Goal: Transaction & Acquisition: Subscribe to service/newsletter

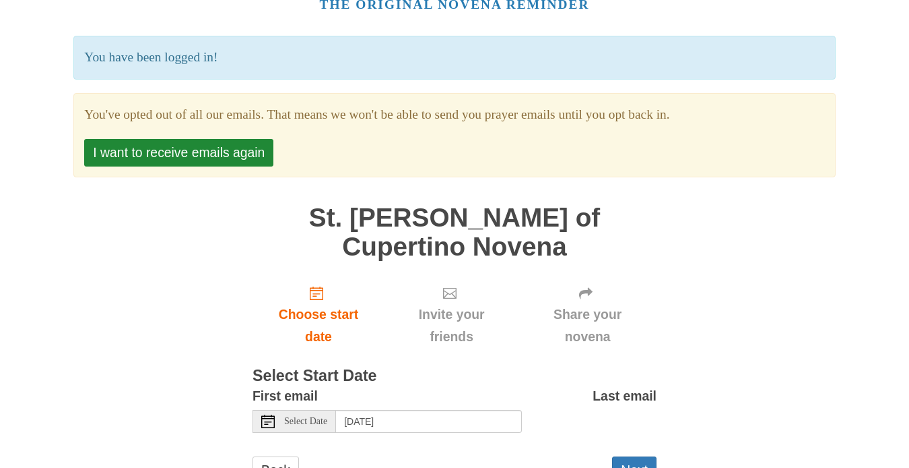
scroll to position [96, 0]
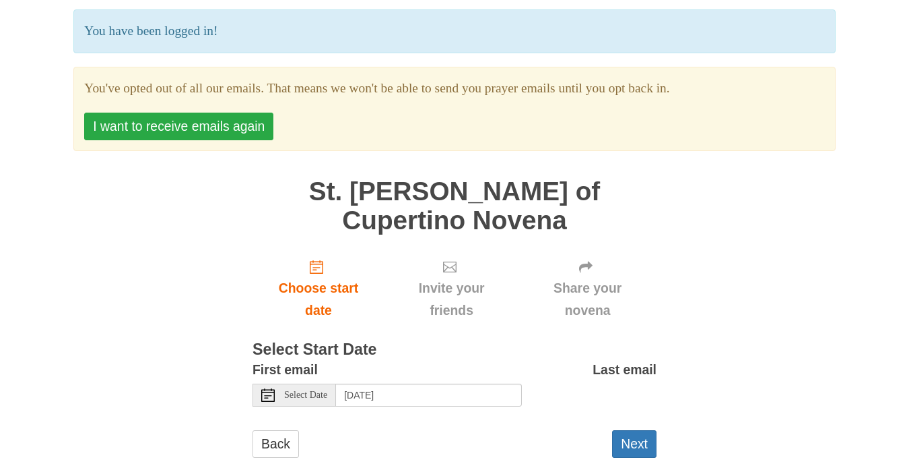
click at [211, 129] on button "I want to receive emails again" at bounding box center [178, 127] width 189 height 28
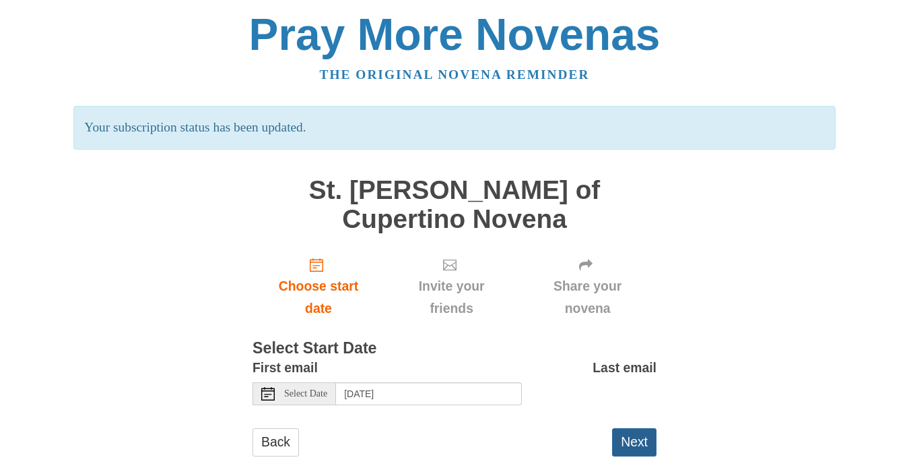
click at [647, 428] on button "Next" at bounding box center [634, 442] width 44 height 28
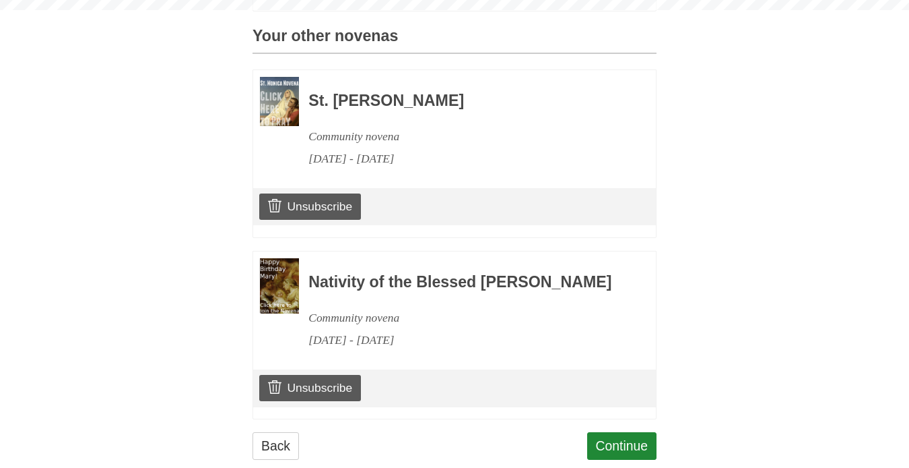
scroll to position [623, 0]
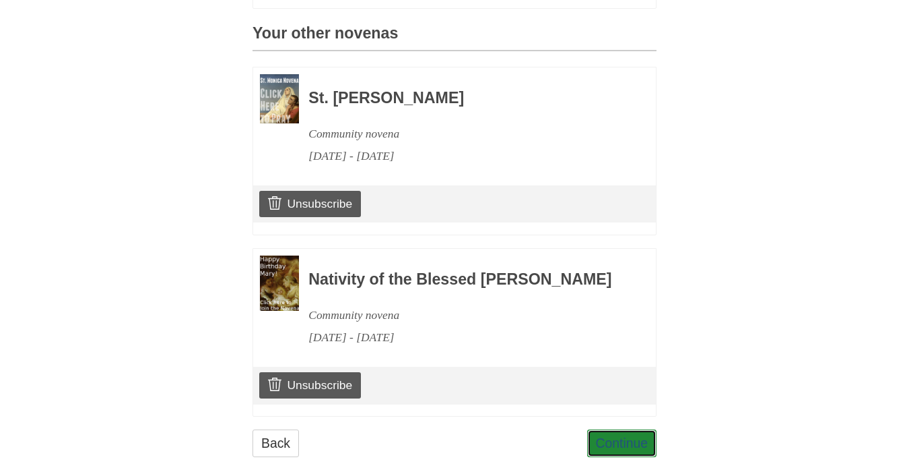
click at [647, 429] on link "Continue" at bounding box center [622, 443] width 70 height 28
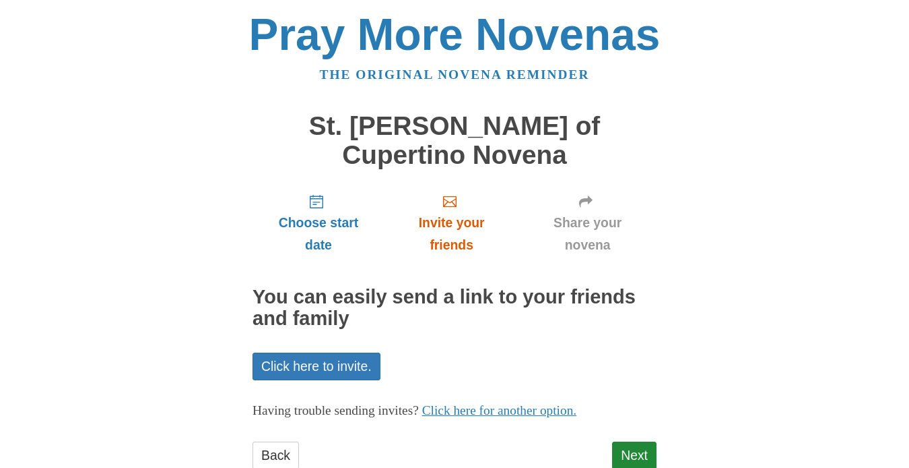
scroll to position [12, 0]
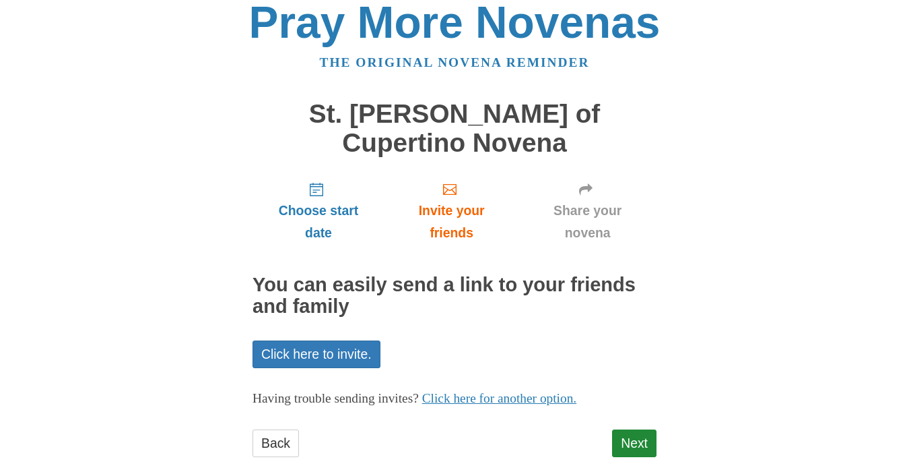
click at [263, 429] on div "Back" at bounding box center [276, 449] width 46 height 40
click at [265, 429] on link "Back" at bounding box center [276, 443] width 46 height 28
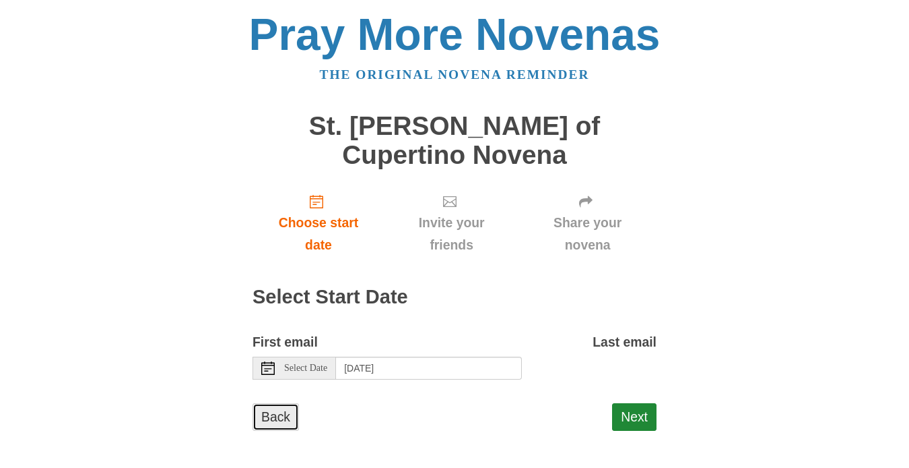
click at [276, 403] on link "Back" at bounding box center [276, 417] width 46 height 28
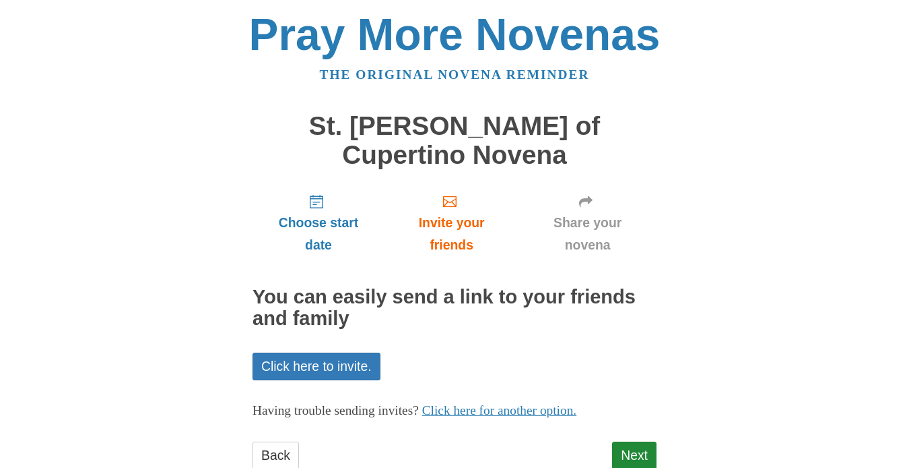
scroll to position [12, 0]
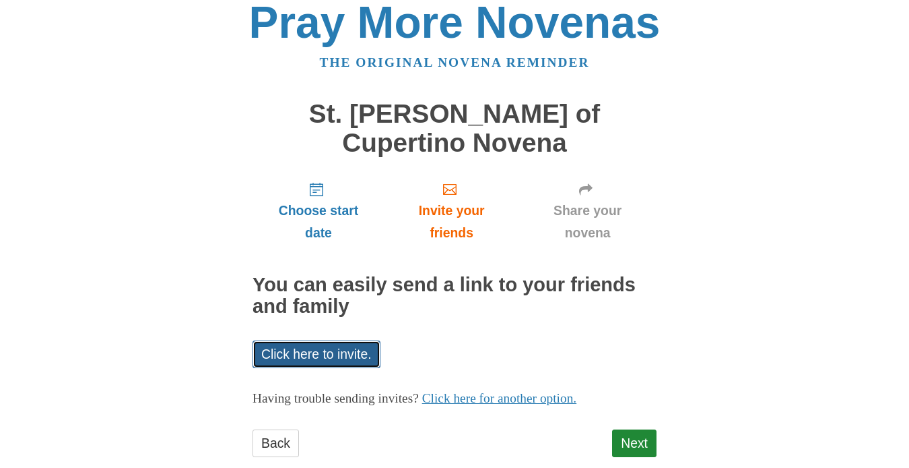
click at [340, 340] on link "Click here to invite." at bounding box center [317, 354] width 128 height 28
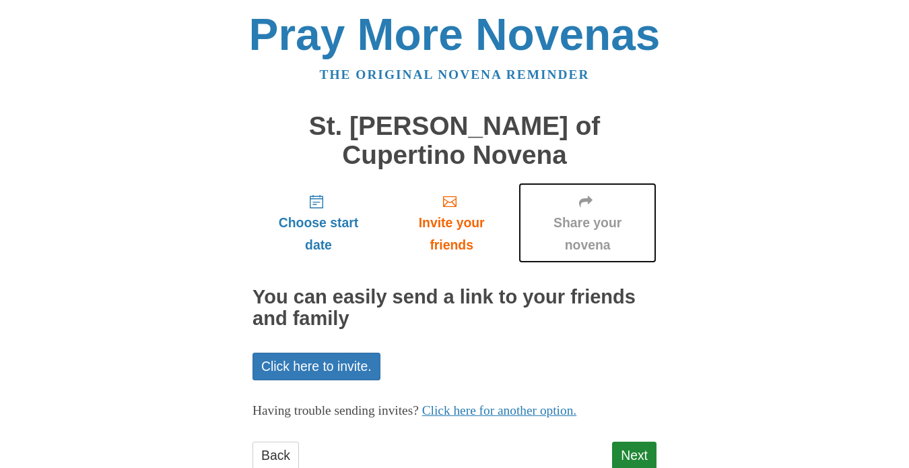
click at [576, 183] on link "Share your novena" at bounding box center [588, 223] width 138 height 80
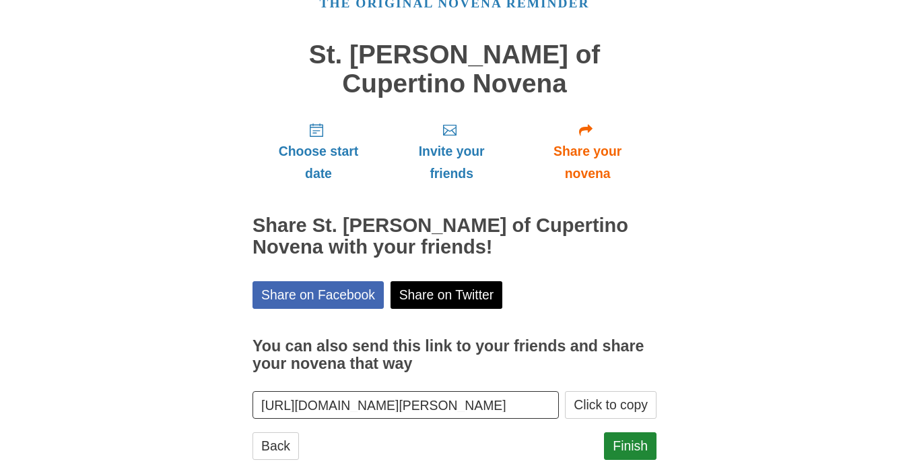
scroll to position [73, 0]
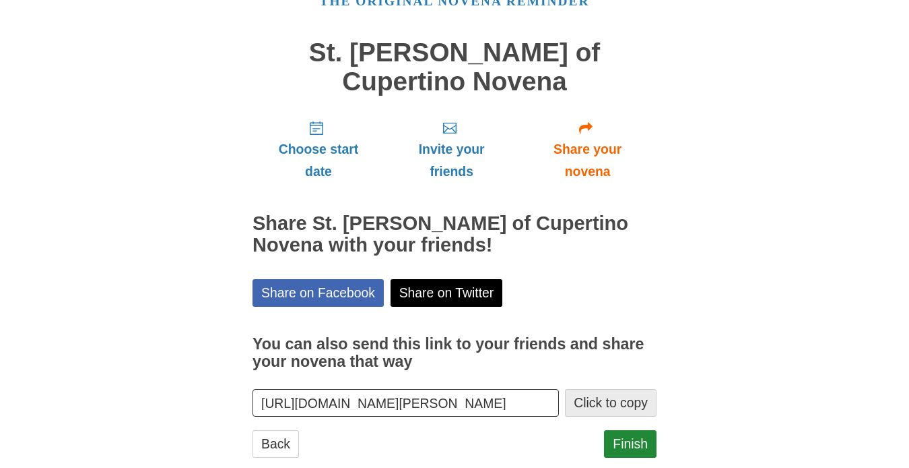
click at [602, 389] on button "Click to copy" at bounding box center [611, 403] width 92 height 28
